Goal: Task Accomplishment & Management: Use online tool/utility

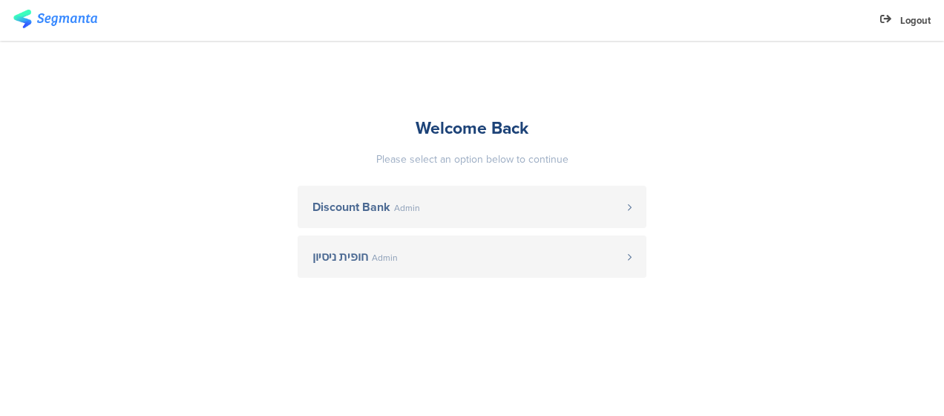
click at [402, 203] on span "Admin" at bounding box center [407, 207] width 26 height 9
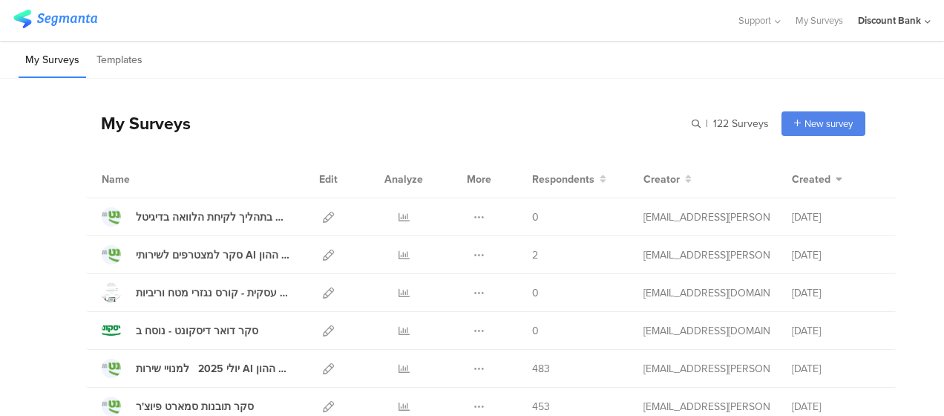
click at [399, 367] on icon at bounding box center [404, 368] width 11 height 11
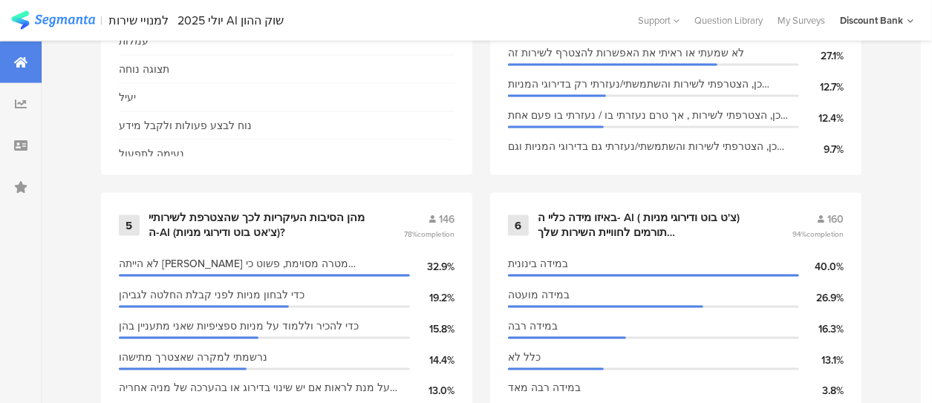
scroll to position [624, 0]
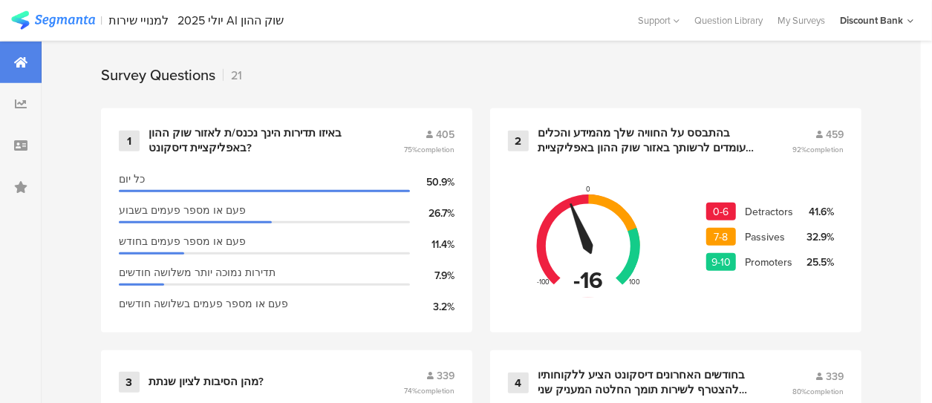
click at [653, 396] on div "בחודשים האחרונים דיסקונט הציע ללקוחותיו להצטרף לשירות תומך החלטה המעניק שני כלי…" at bounding box center [646, 382] width 218 height 29
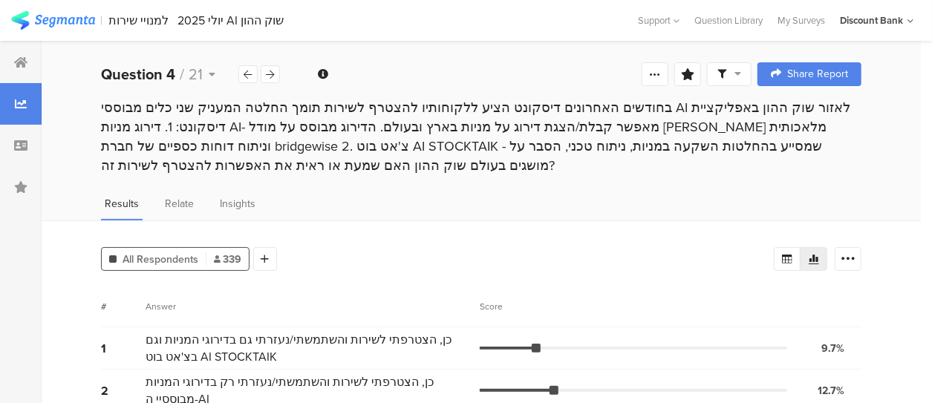
click at [19, 57] on icon at bounding box center [20, 62] width 13 height 12
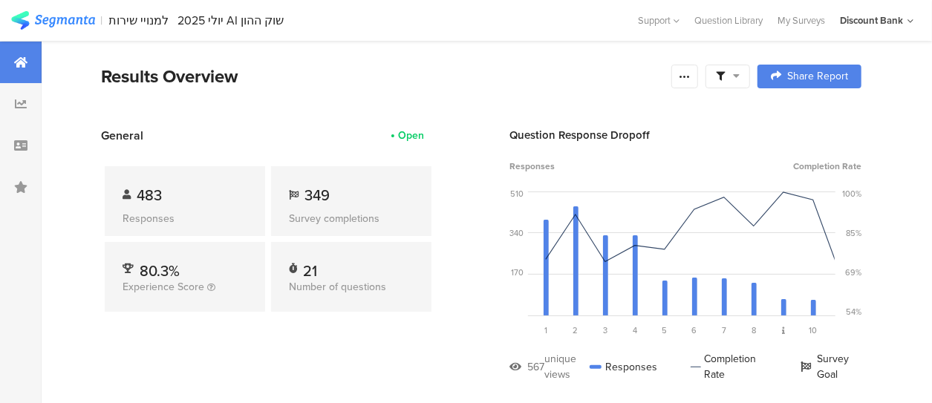
click at [690, 72] on icon at bounding box center [684, 77] width 12 height 12
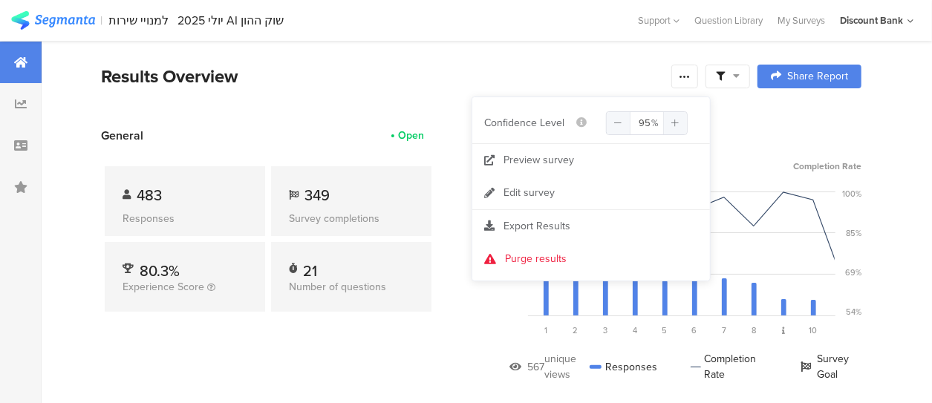
click at [526, 232] on span "Export Results" at bounding box center [536, 226] width 67 height 16
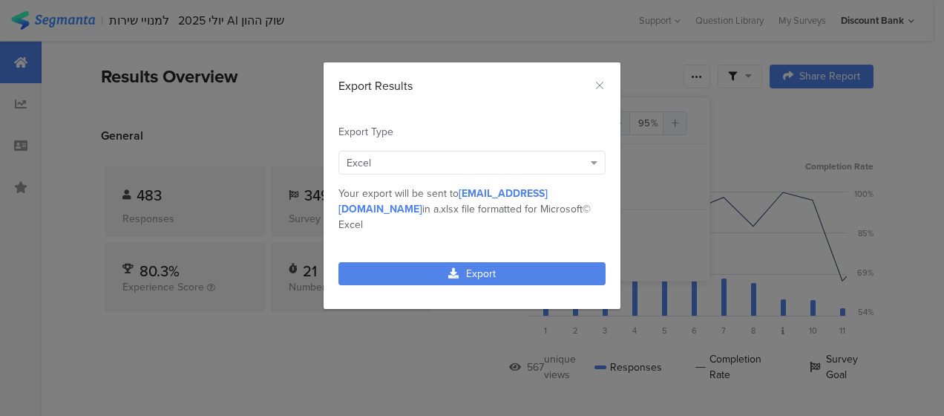
click at [496, 262] on link "Export" at bounding box center [472, 273] width 267 height 23
